Goal: Task Accomplishment & Management: Manage account settings

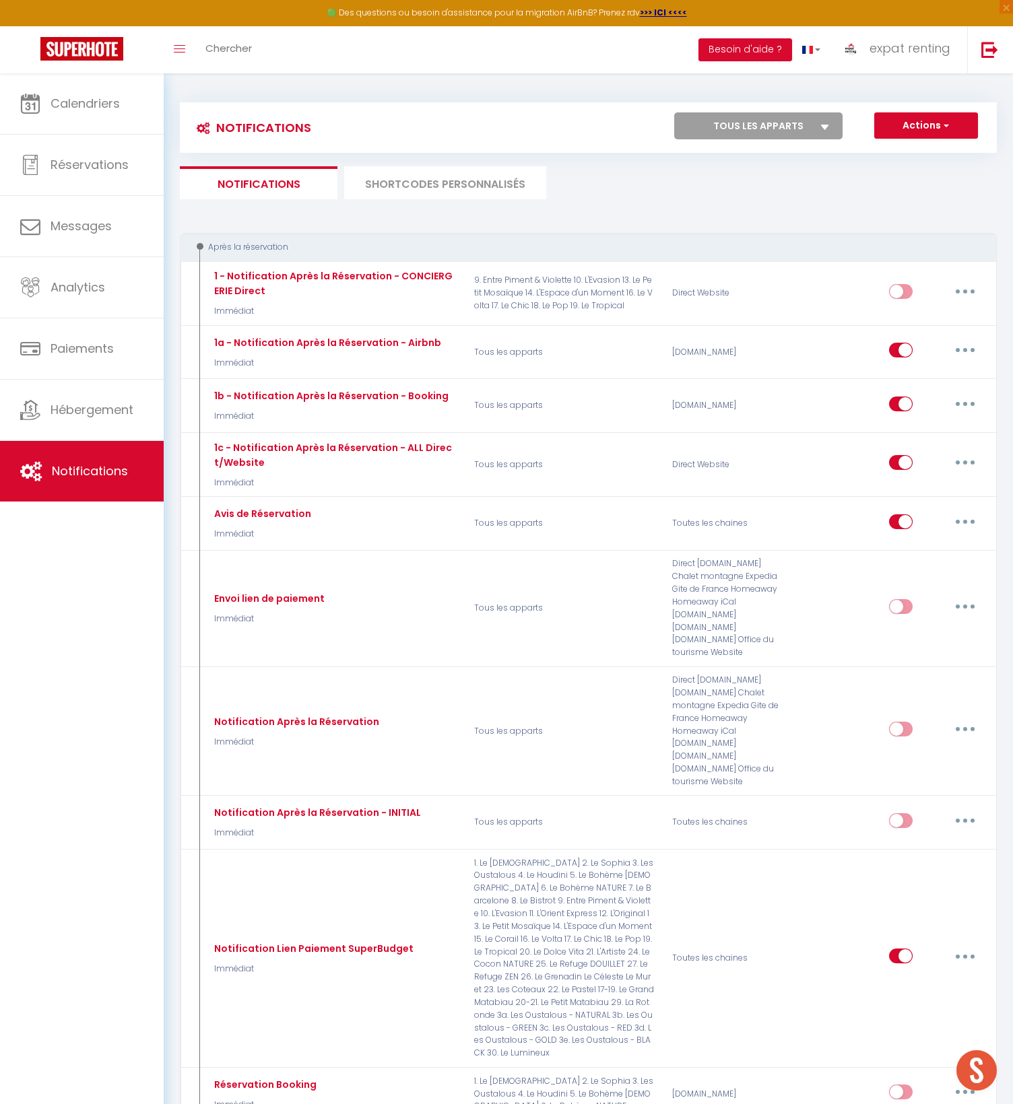
scroll to position [1077, 0]
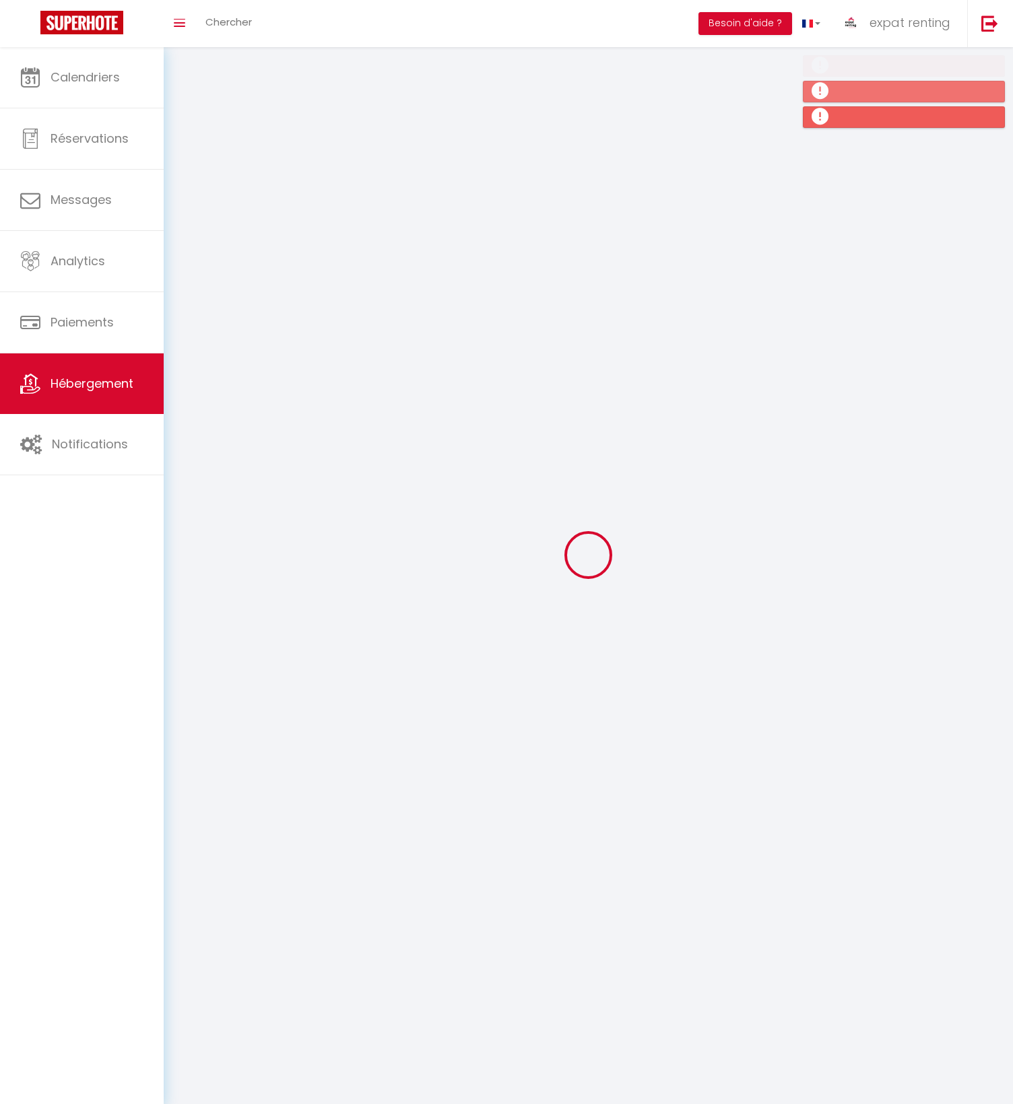
scroll to position [1417, 0]
click at [0, 0] on div at bounding box center [0, 0] width 0 height 0
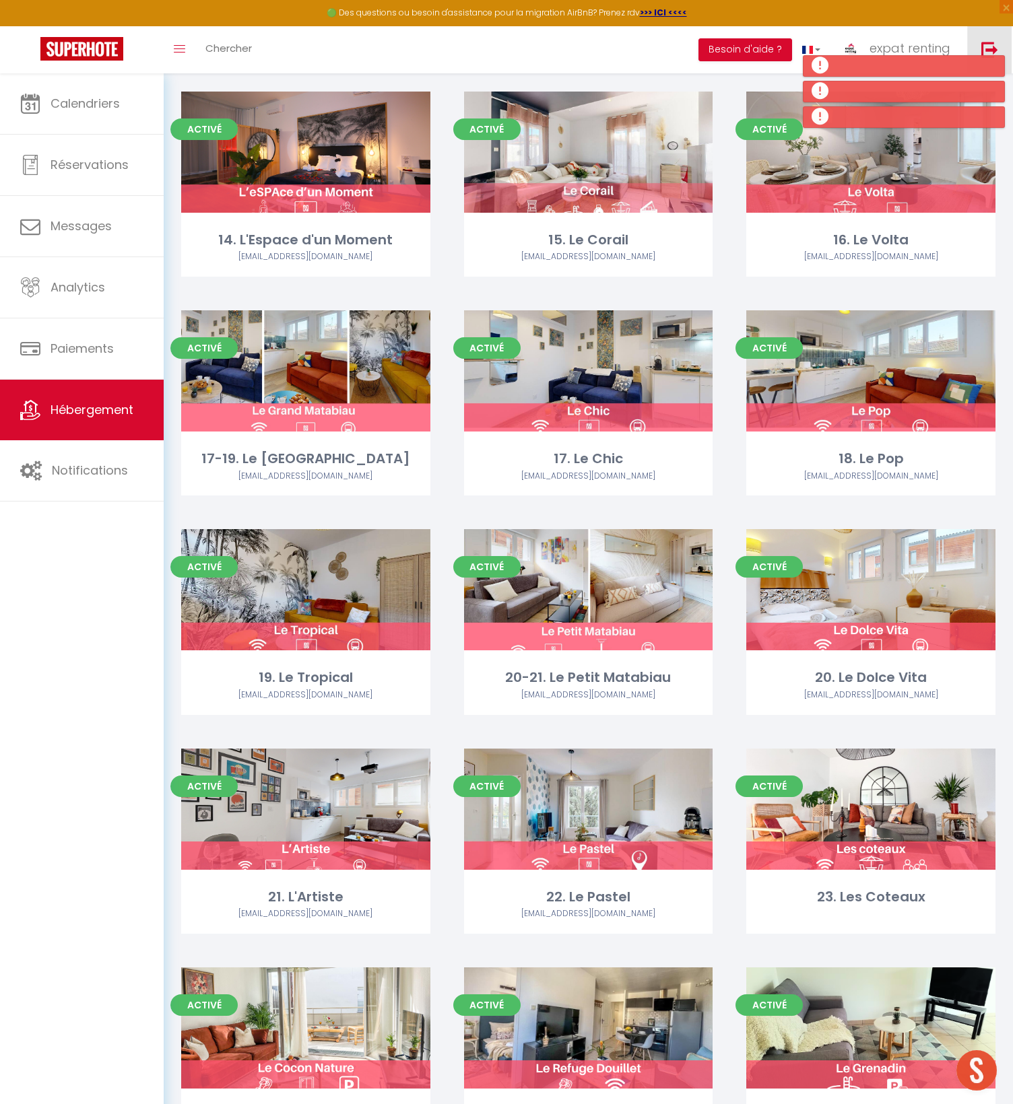
click at [991, 39] on link at bounding box center [989, 49] width 44 height 47
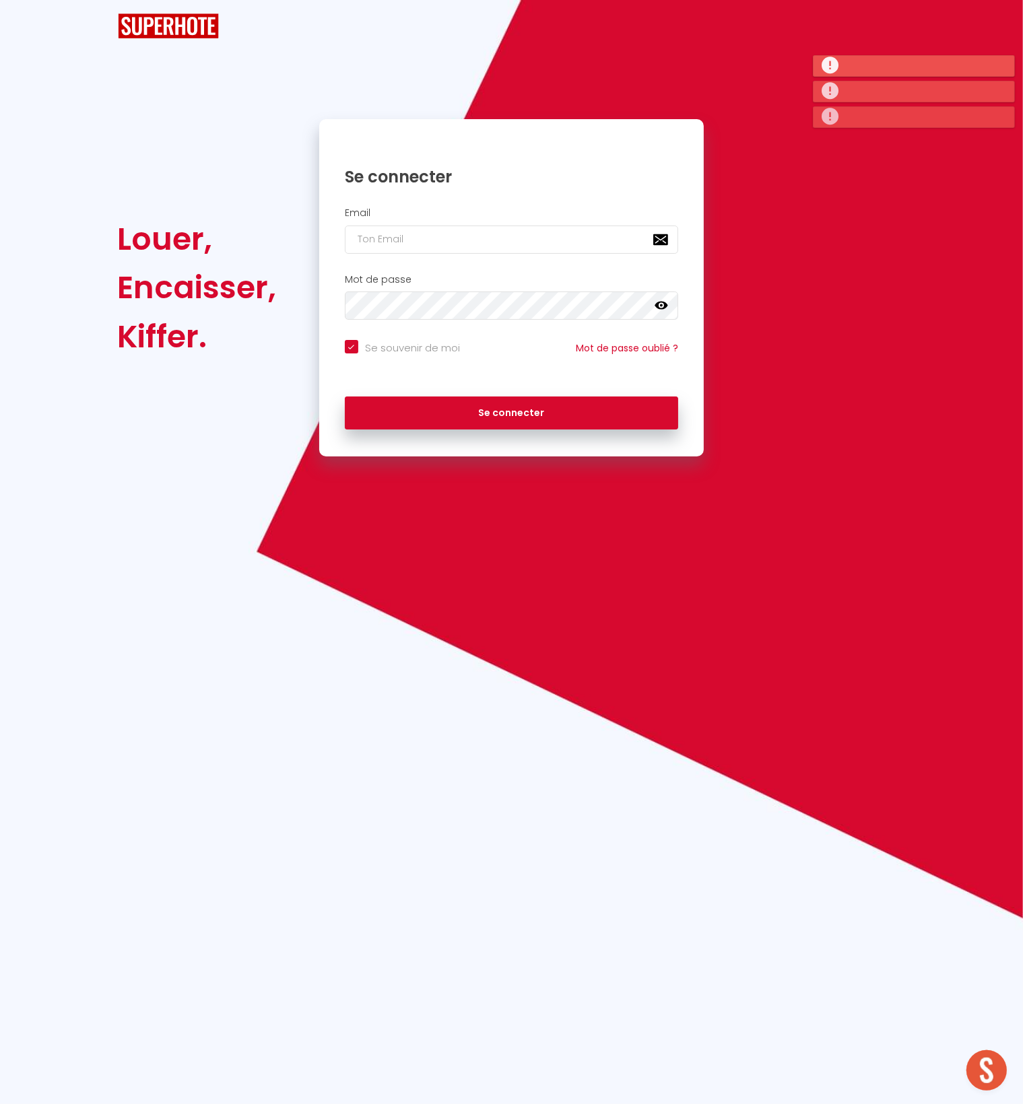
checkbox input "true"
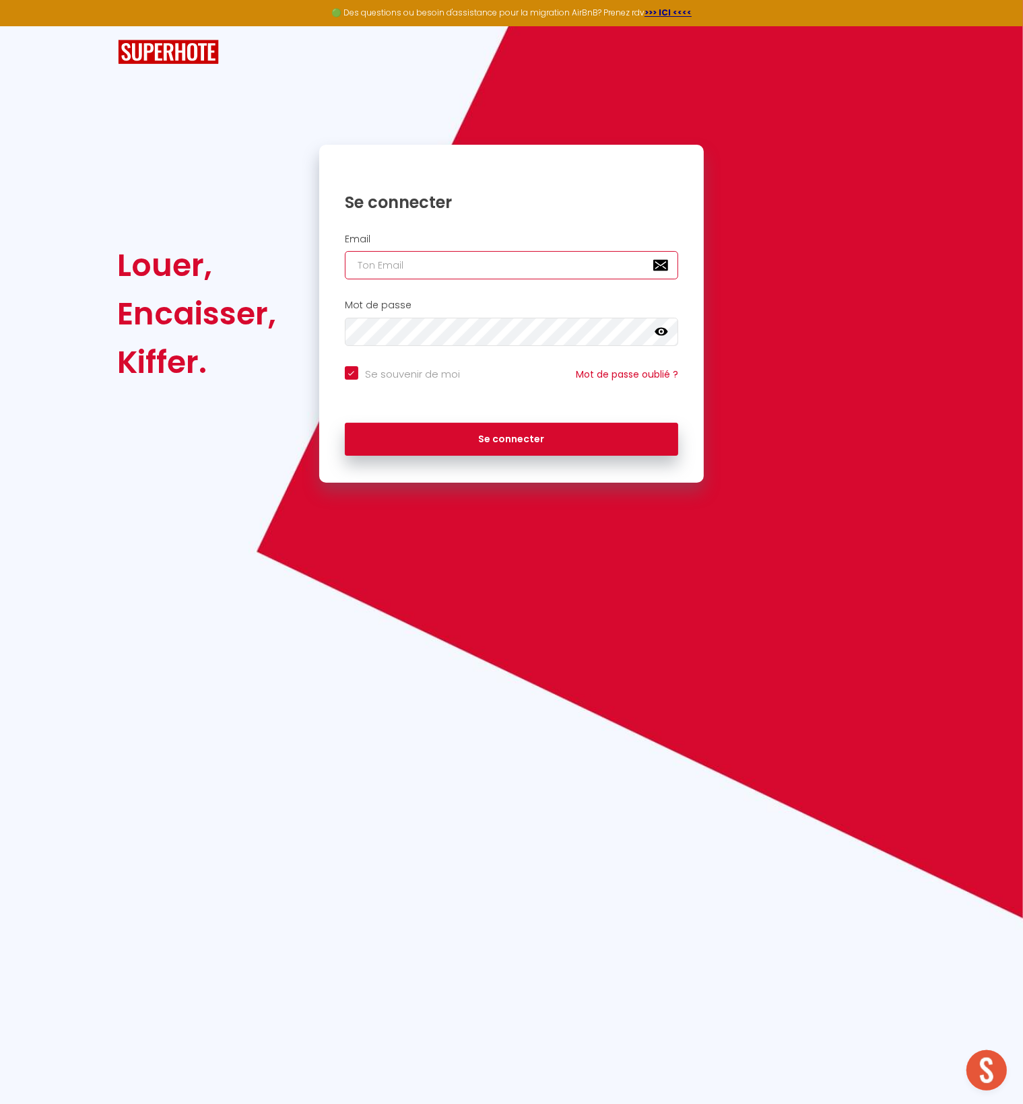
click at [453, 267] on input "email" at bounding box center [512, 265] width 334 height 28
paste input "[EMAIL_ADDRESS][DOMAIN_NAME]"
type input "[EMAIL_ADDRESS][DOMAIN_NAME]"
checkbox input "true"
type input "[EMAIL_ADDRESS][DOMAIN_NAME]"
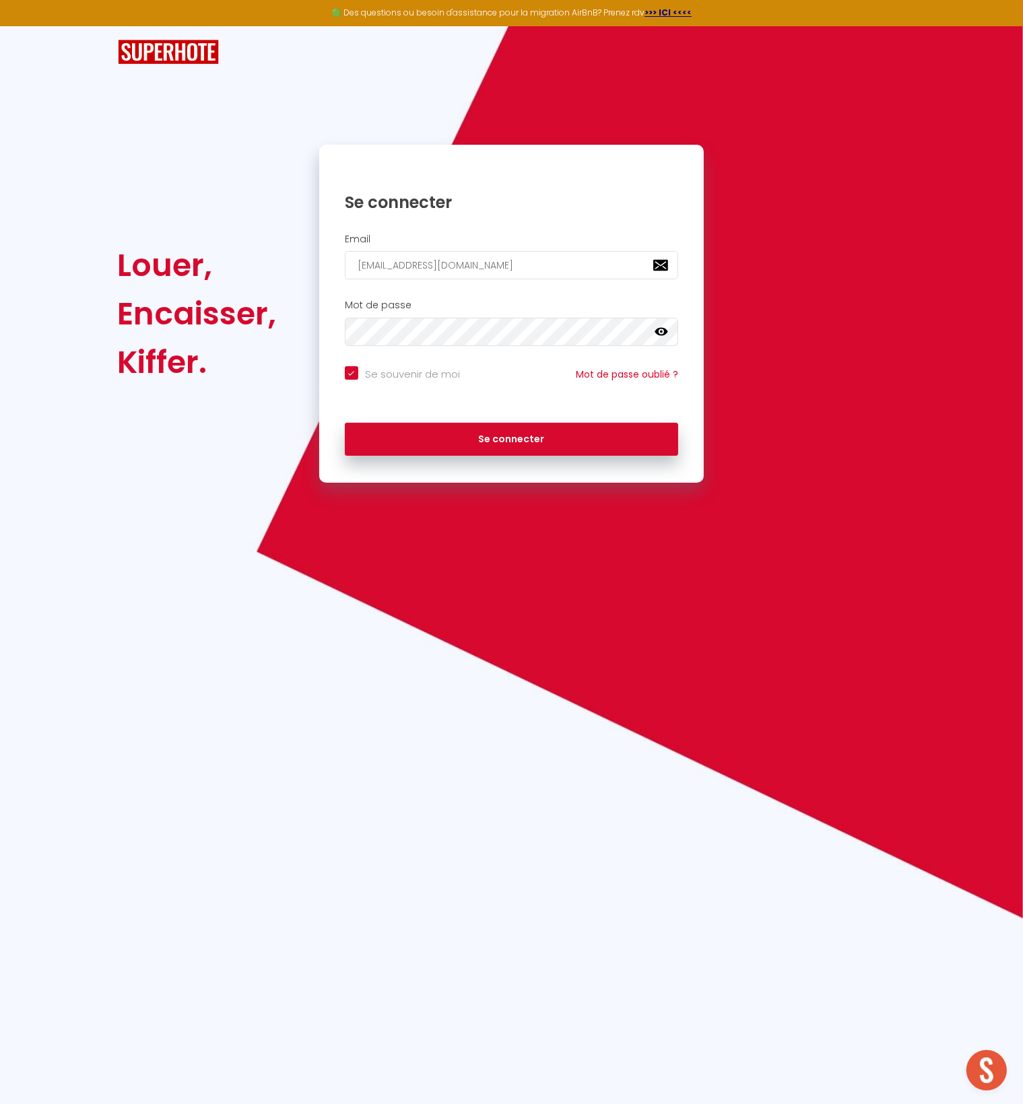
click at [700, 442] on div "Se connecter" at bounding box center [511, 436] width 385 height 40
click at [624, 432] on button "Se connecter" at bounding box center [512, 440] width 334 height 34
checkbox input "true"
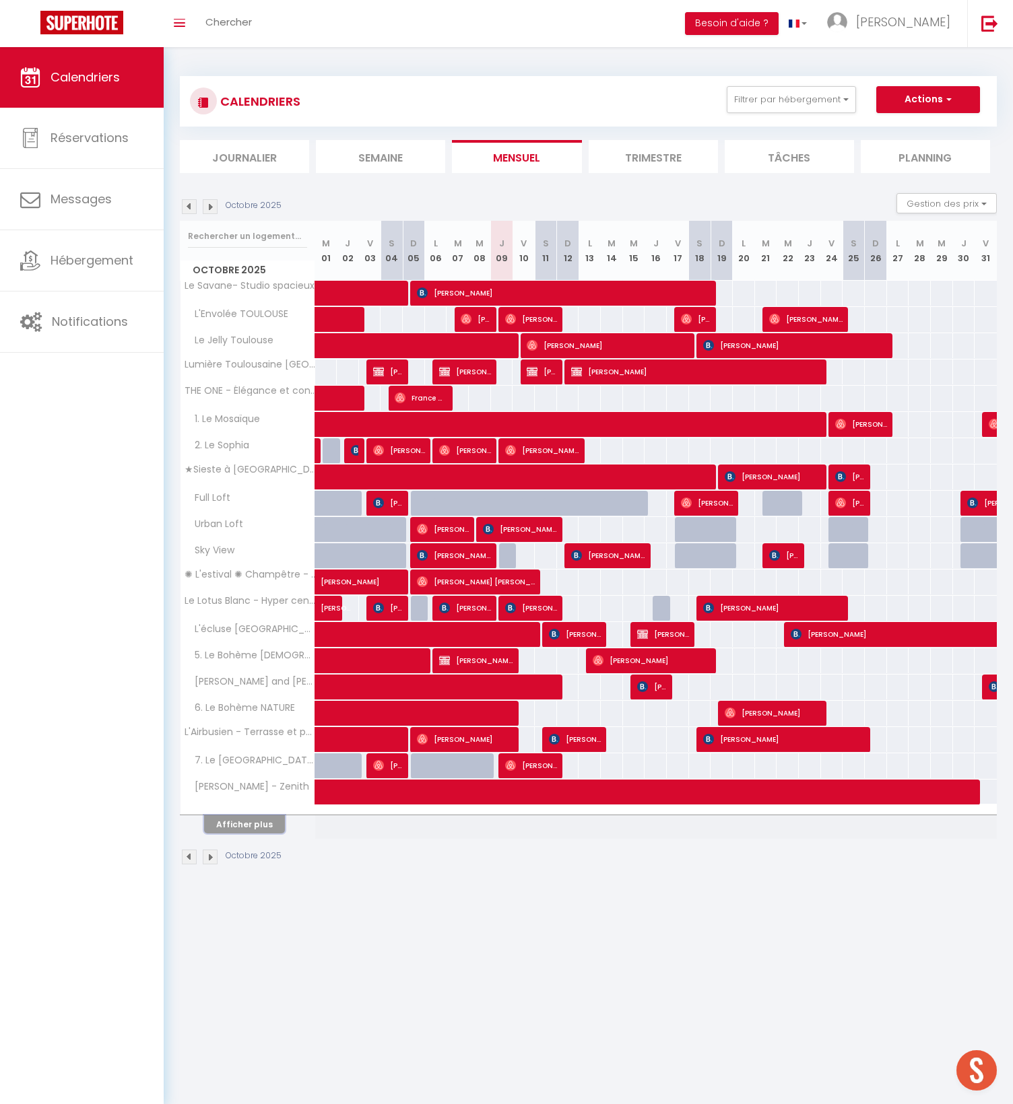
click at [267, 821] on button "Afficher plus" at bounding box center [244, 825] width 81 height 18
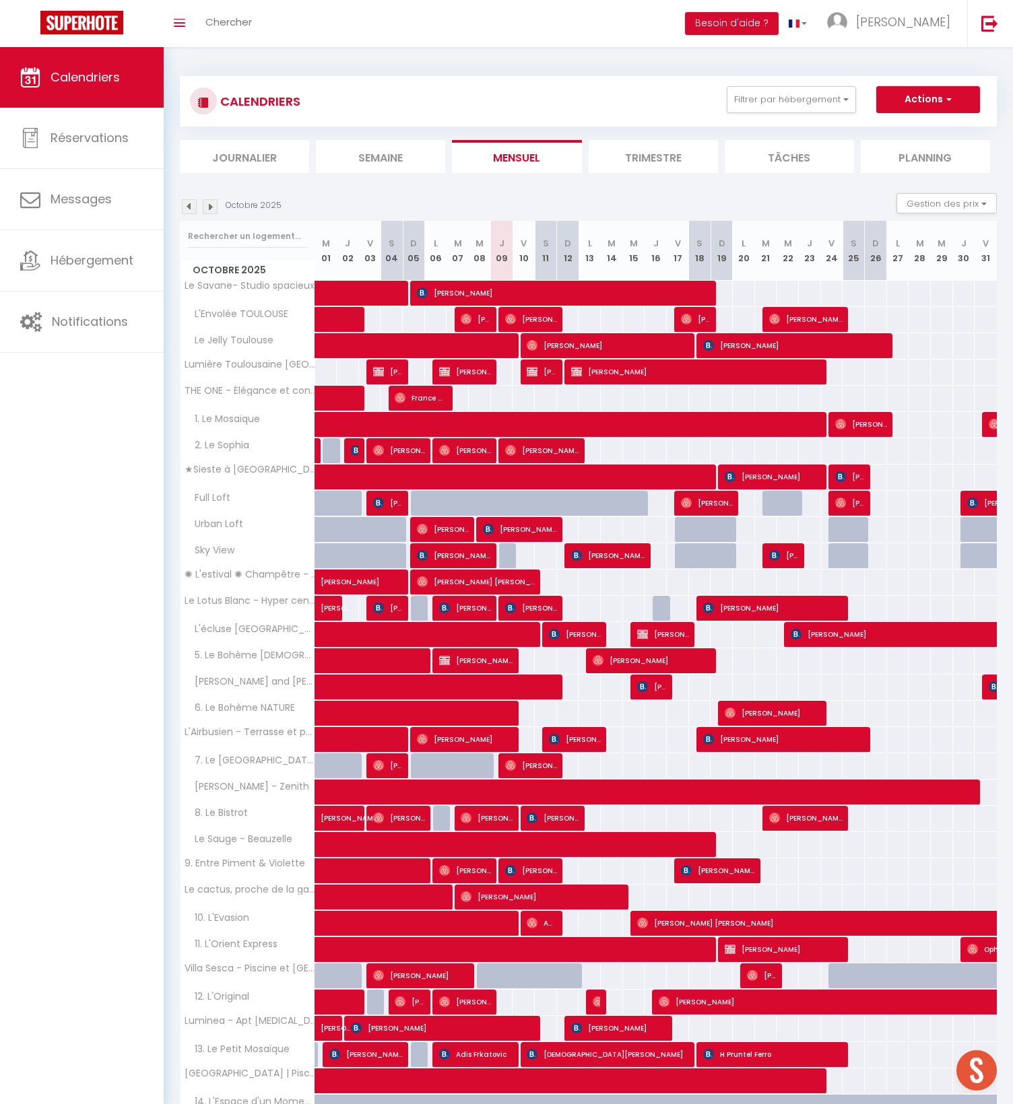
click at [138, 1094] on div "Calendriers Réservations Messages Hébergement Notifications" at bounding box center [82, 577] width 164 height 1060
